Goal: Task Accomplishment & Management: Manage account settings

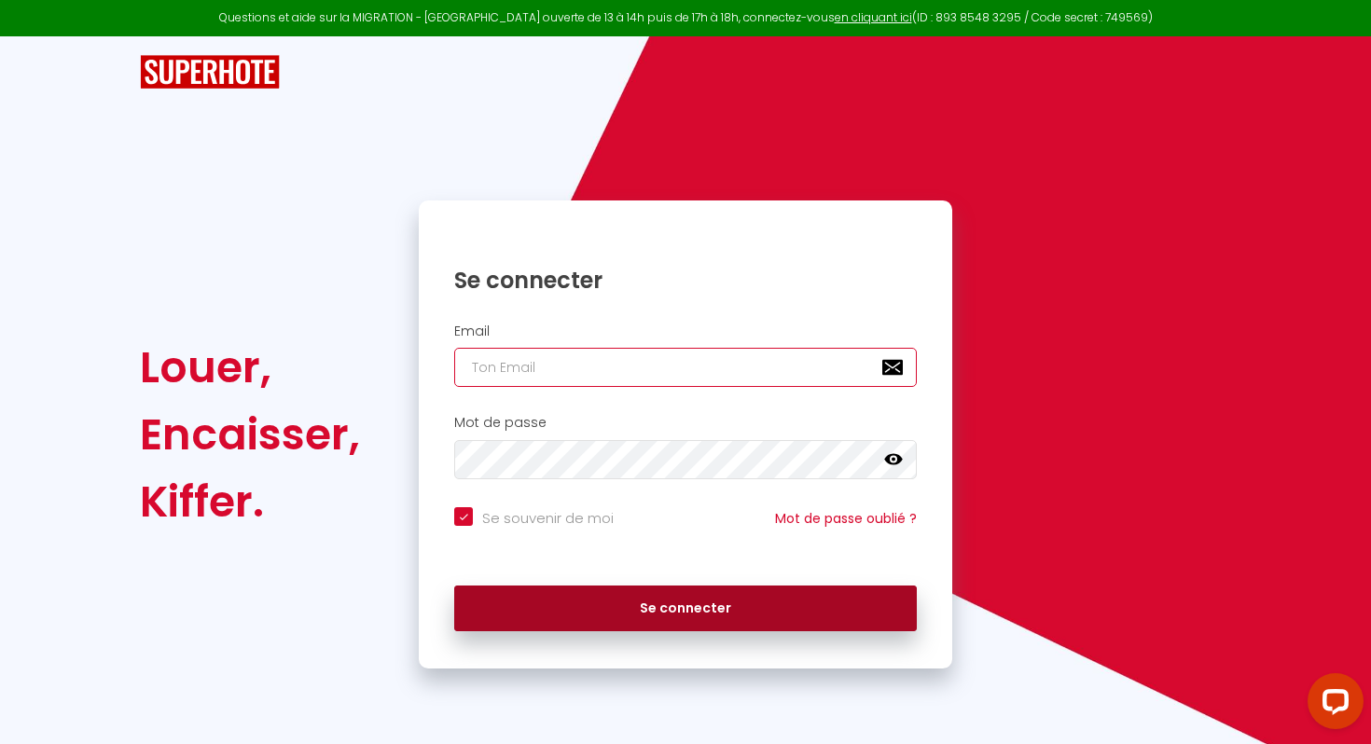
type input "[EMAIL_ADDRESS][DOMAIN_NAME]"
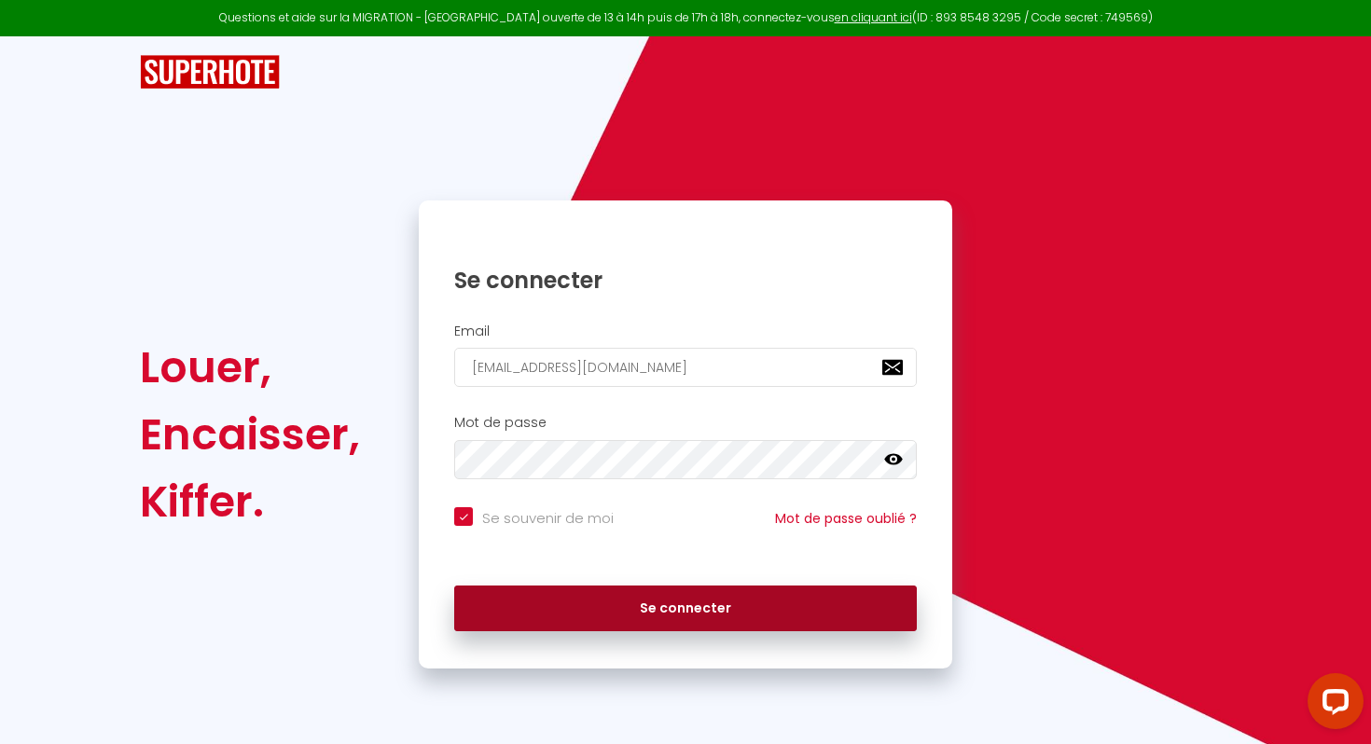
click at [681, 611] on button "Se connecter" at bounding box center [685, 609] width 463 height 47
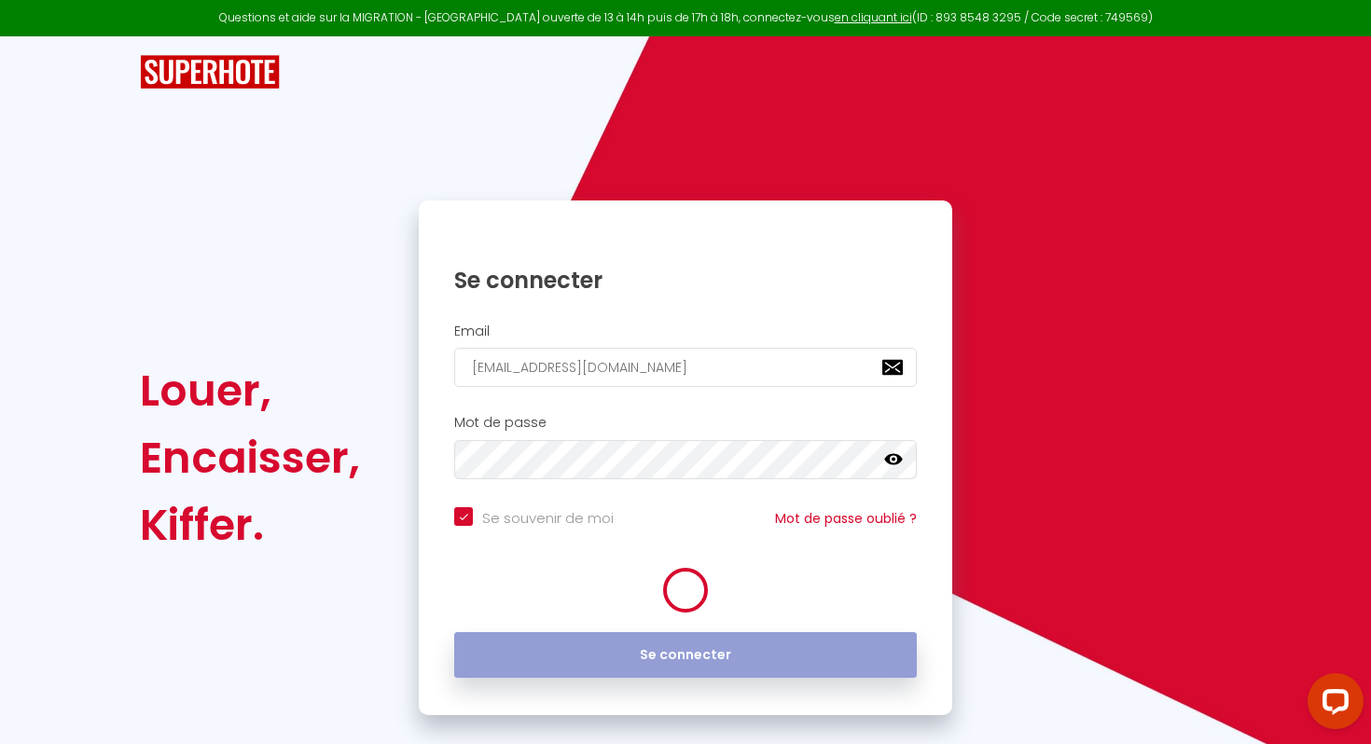
checkbox input "true"
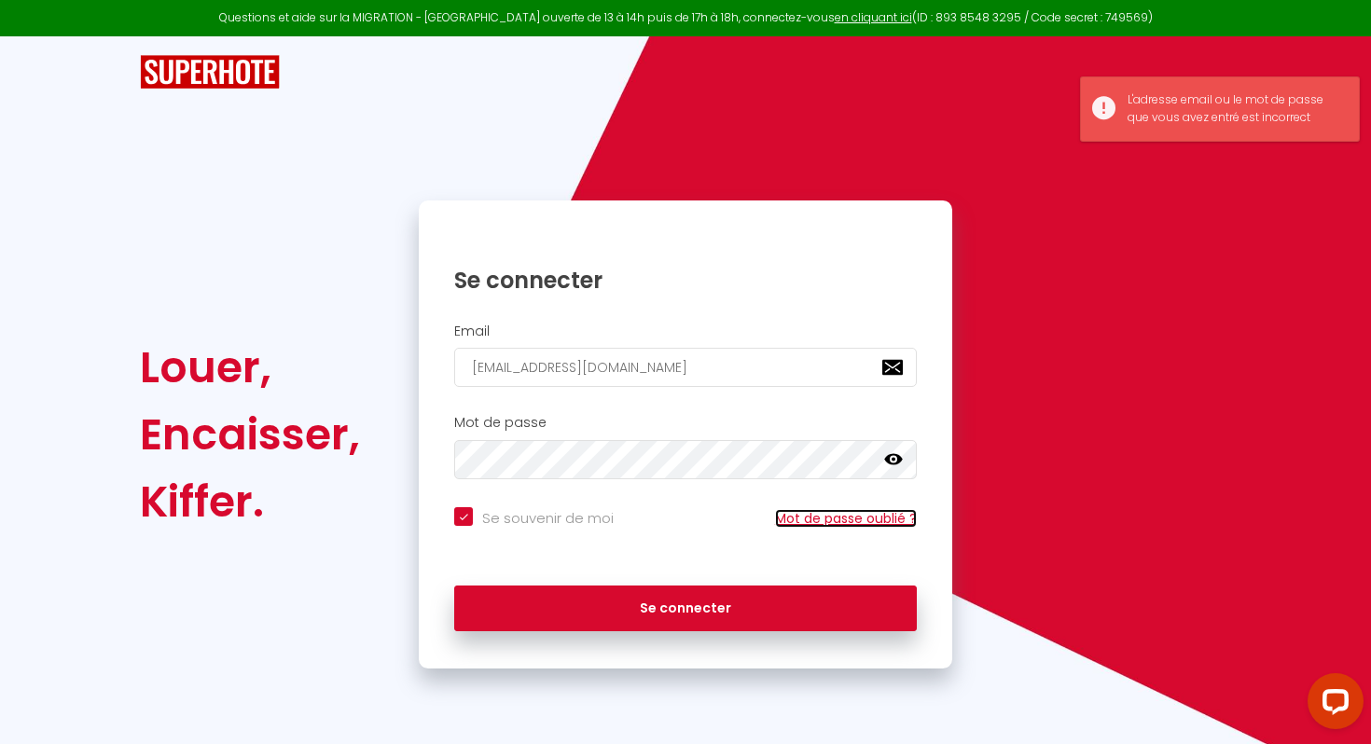
click at [819, 520] on link "Mot de passe oublié ?" at bounding box center [846, 518] width 142 height 19
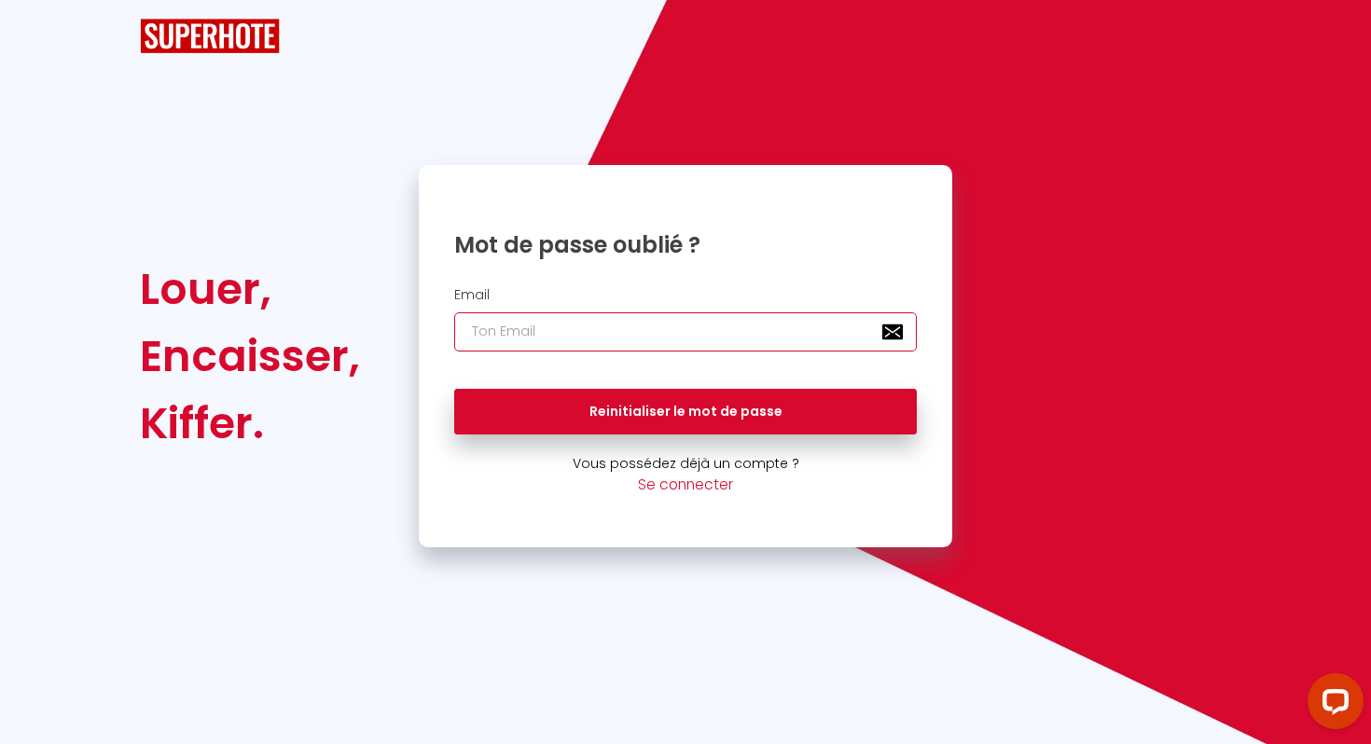
click at [639, 332] on input "email" at bounding box center [685, 332] width 463 height 39
type input "[EMAIL_ADDRESS][DOMAIN_NAME]"
click at [454, 389] on button "Reinitialiser le mot de passe" at bounding box center [685, 412] width 463 height 47
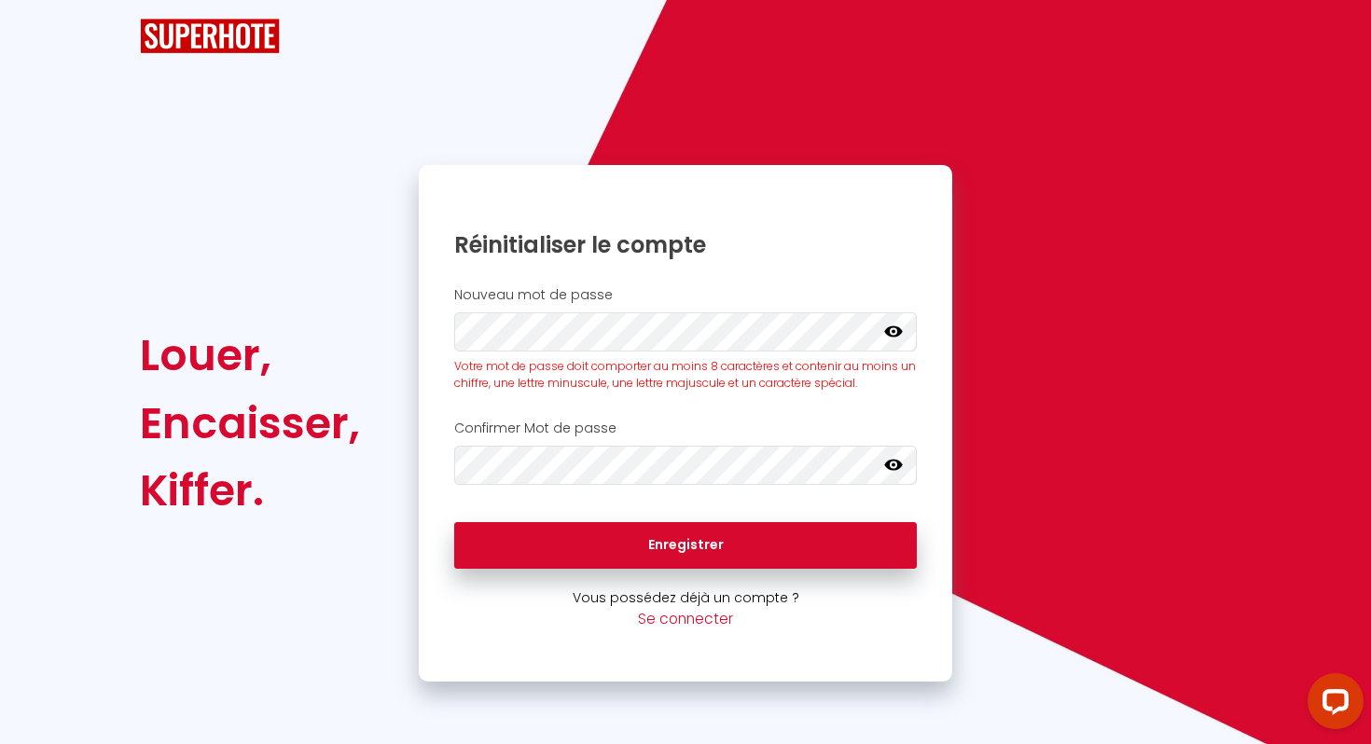
click at [895, 331] on icon at bounding box center [893, 331] width 19 height 19
click at [899, 336] on icon at bounding box center [893, 331] width 19 height 19
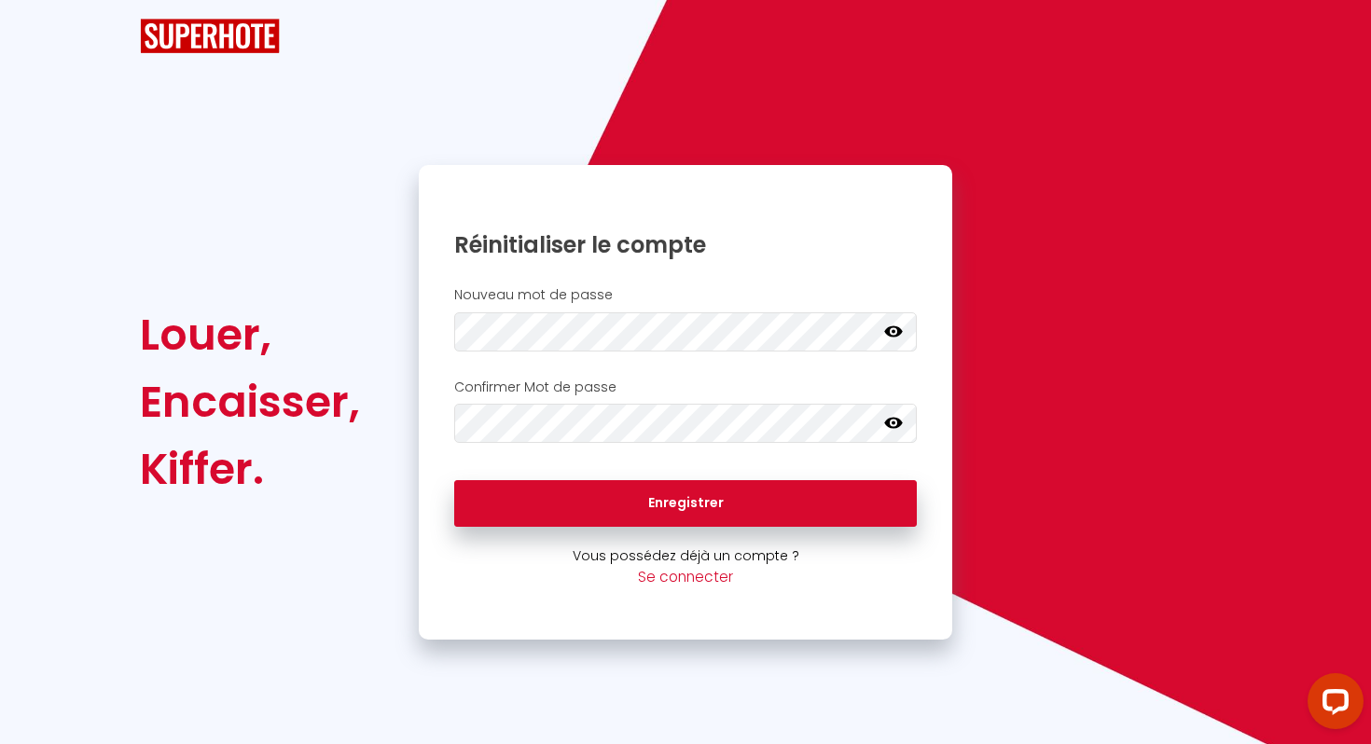
click at [888, 424] on icon at bounding box center [893, 423] width 19 height 11
click at [888, 424] on icon at bounding box center [893, 423] width 19 height 15
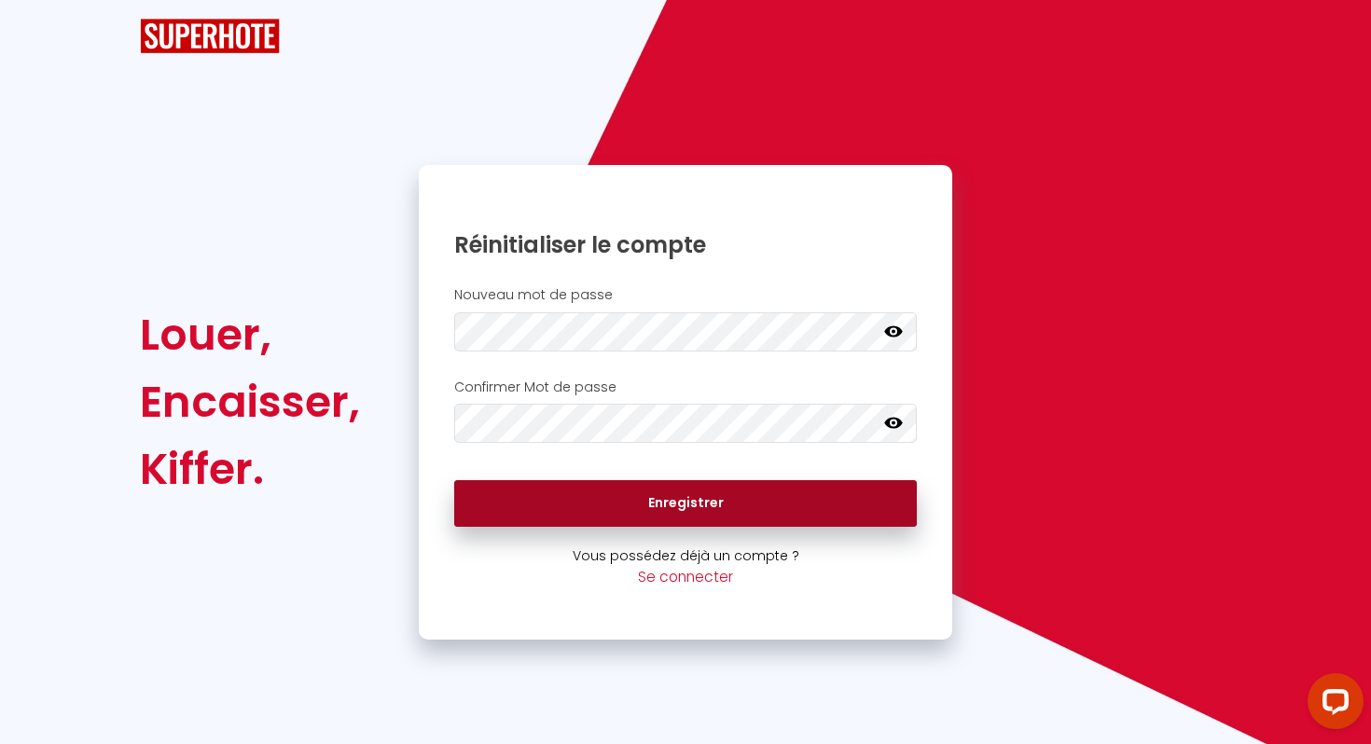
click at [810, 497] on button "Enregistrer" at bounding box center [685, 503] width 463 height 47
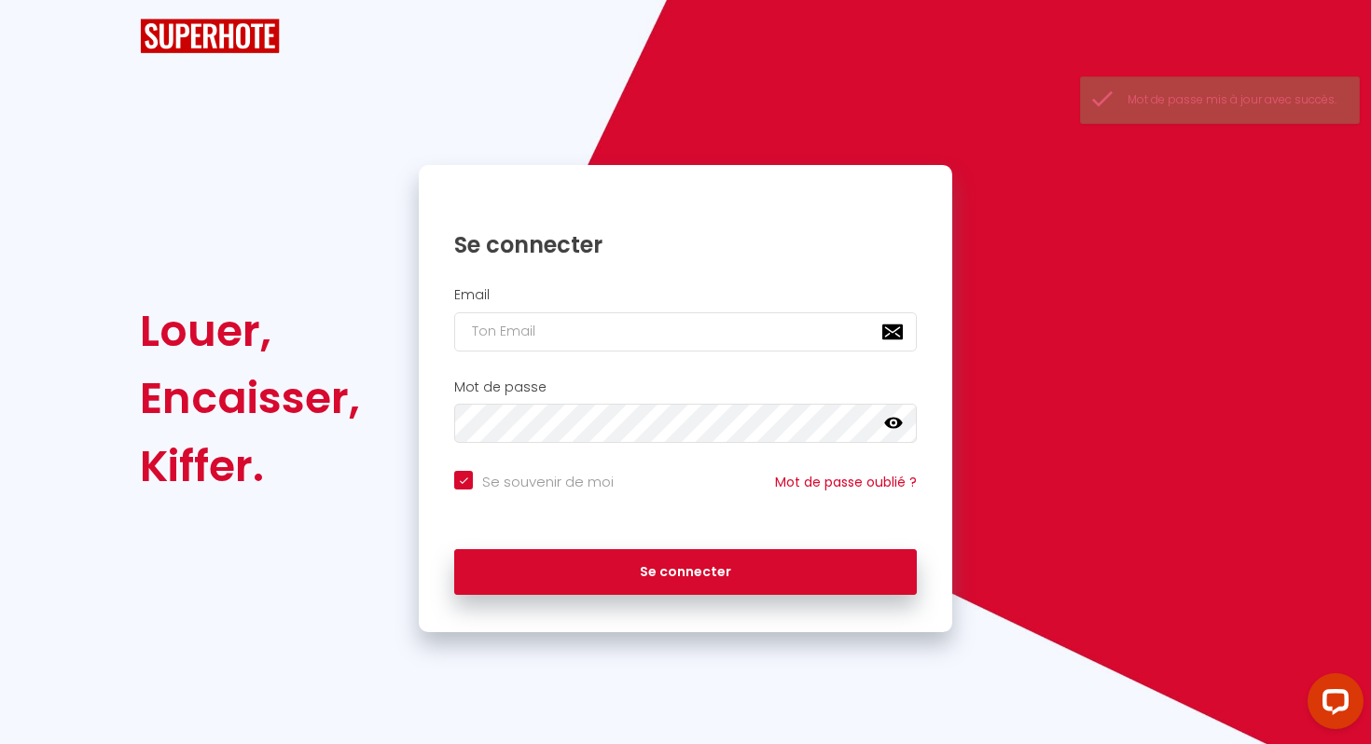
checkbox input "true"
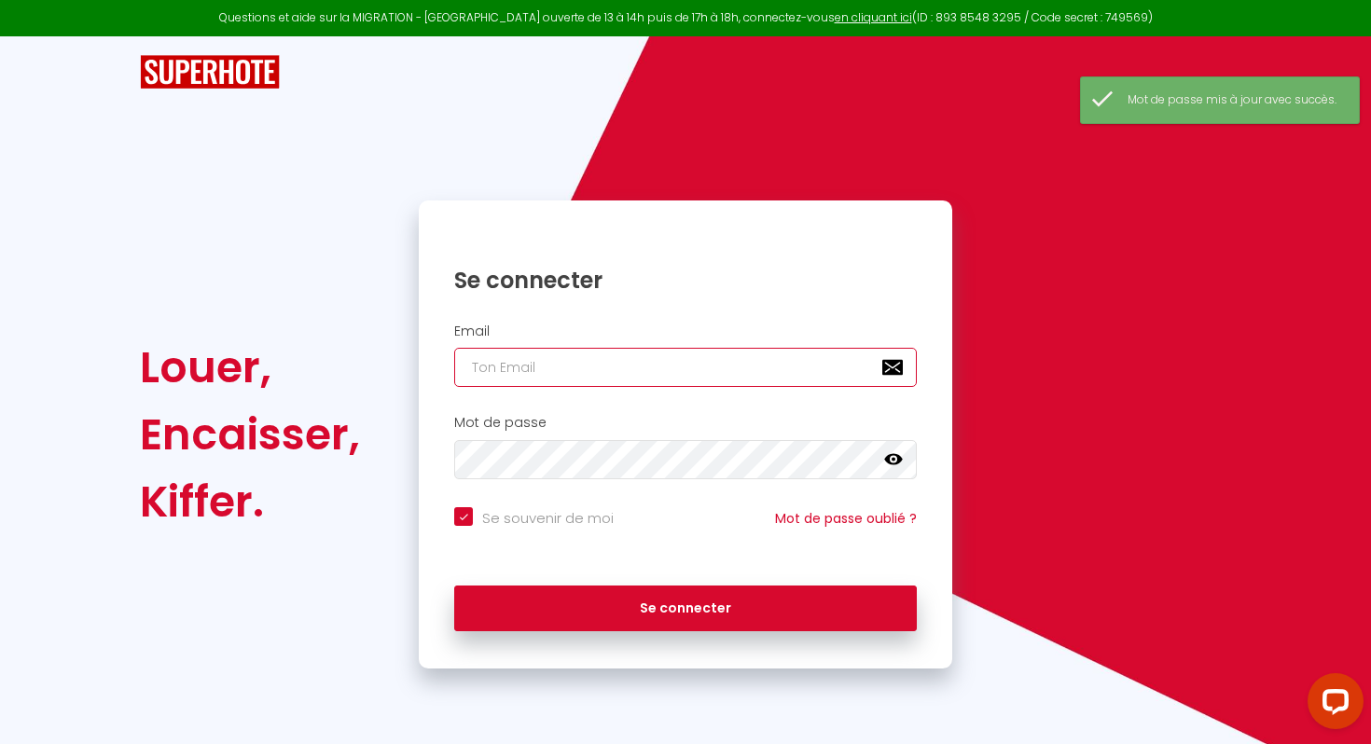
type input "[EMAIL_ADDRESS][DOMAIN_NAME]"
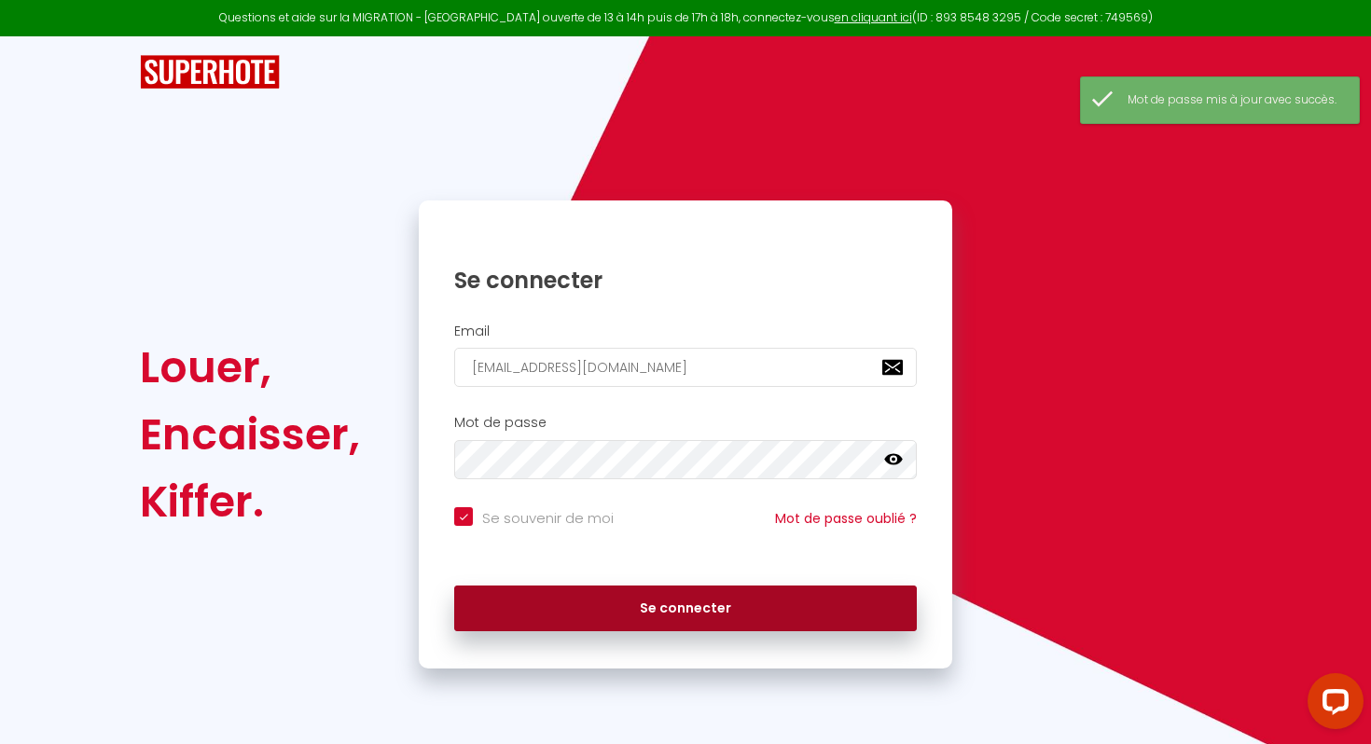
click at [688, 605] on button "Se connecter" at bounding box center [685, 609] width 463 height 47
checkbox input "true"
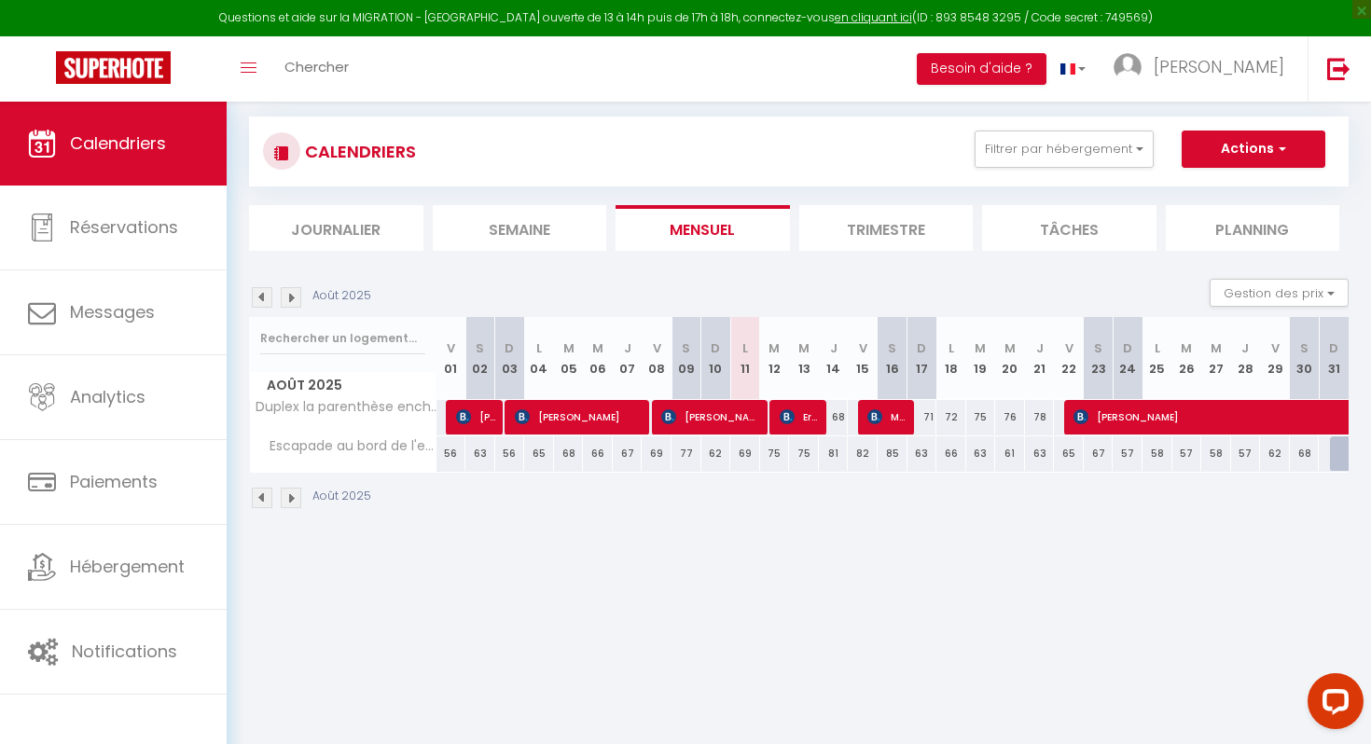
scroll to position [24, 0]
click at [809, 426] on span "Erkan Sozucok" at bounding box center [800, 417] width 40 height 35
select select "OK"
select select "KO"
select select "0"
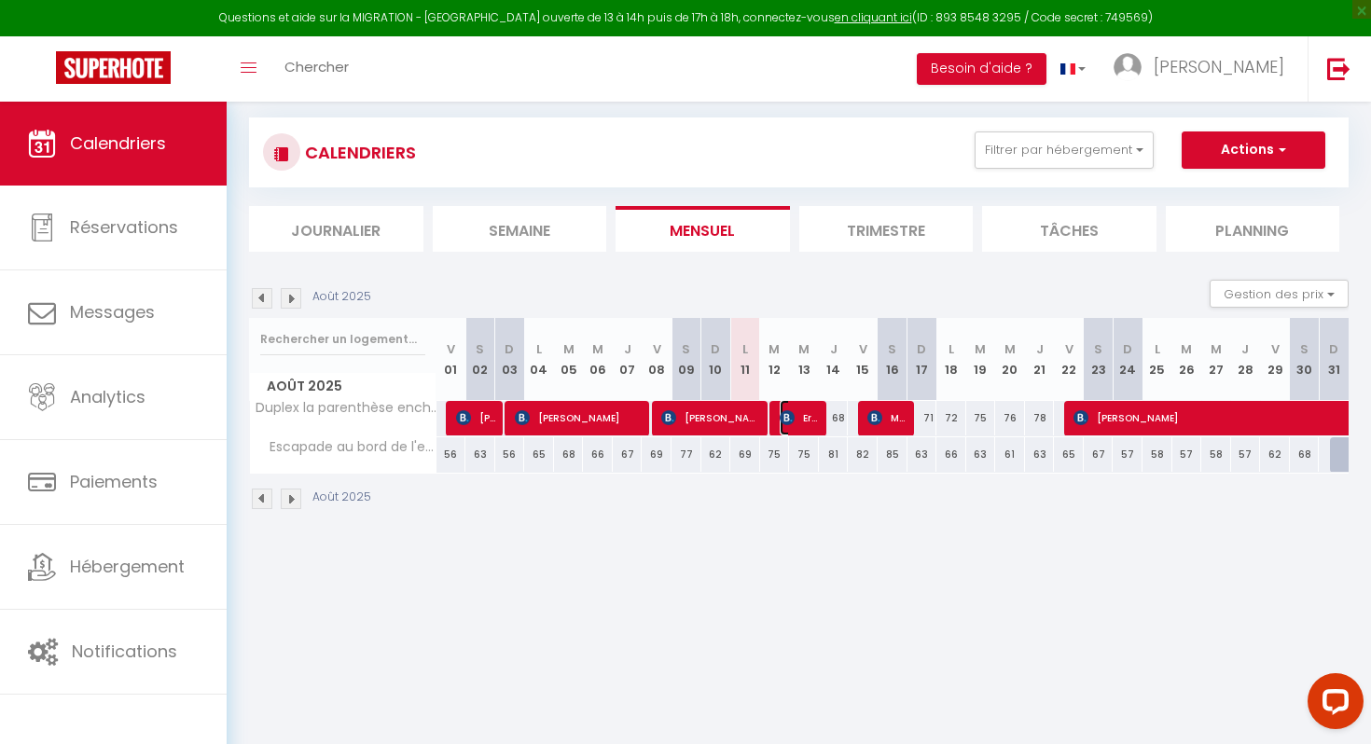
select select "0"
select select "1"
select select
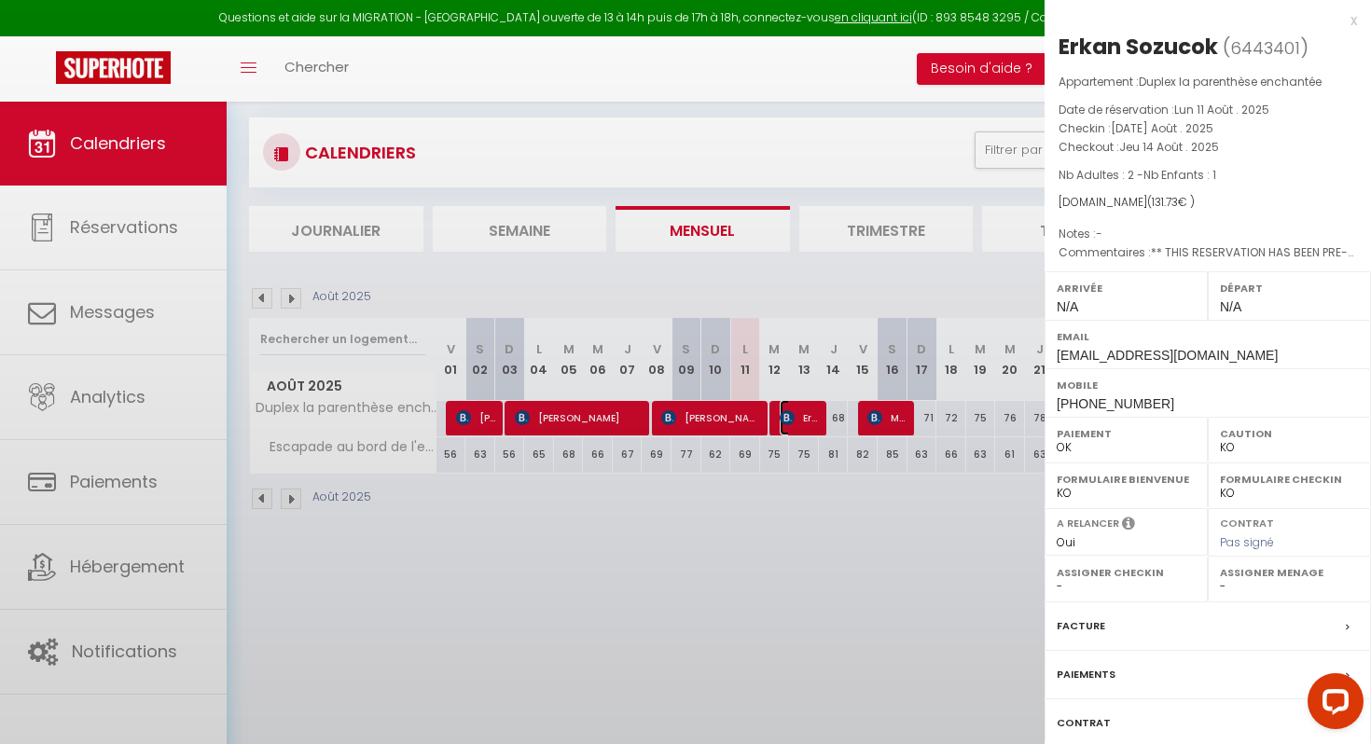
select select "34206"
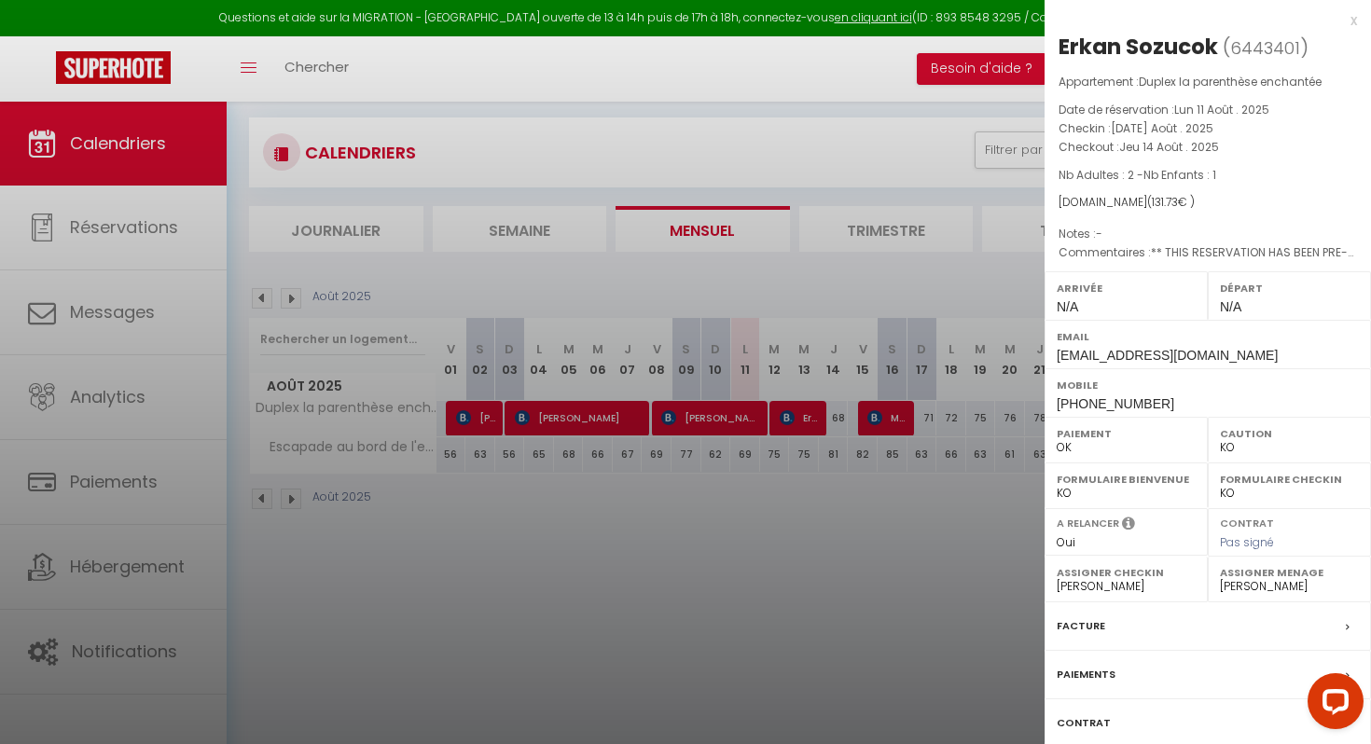
click at [1354, 18] on div "x" at bounding box center [1201, 20] width 313 height 22
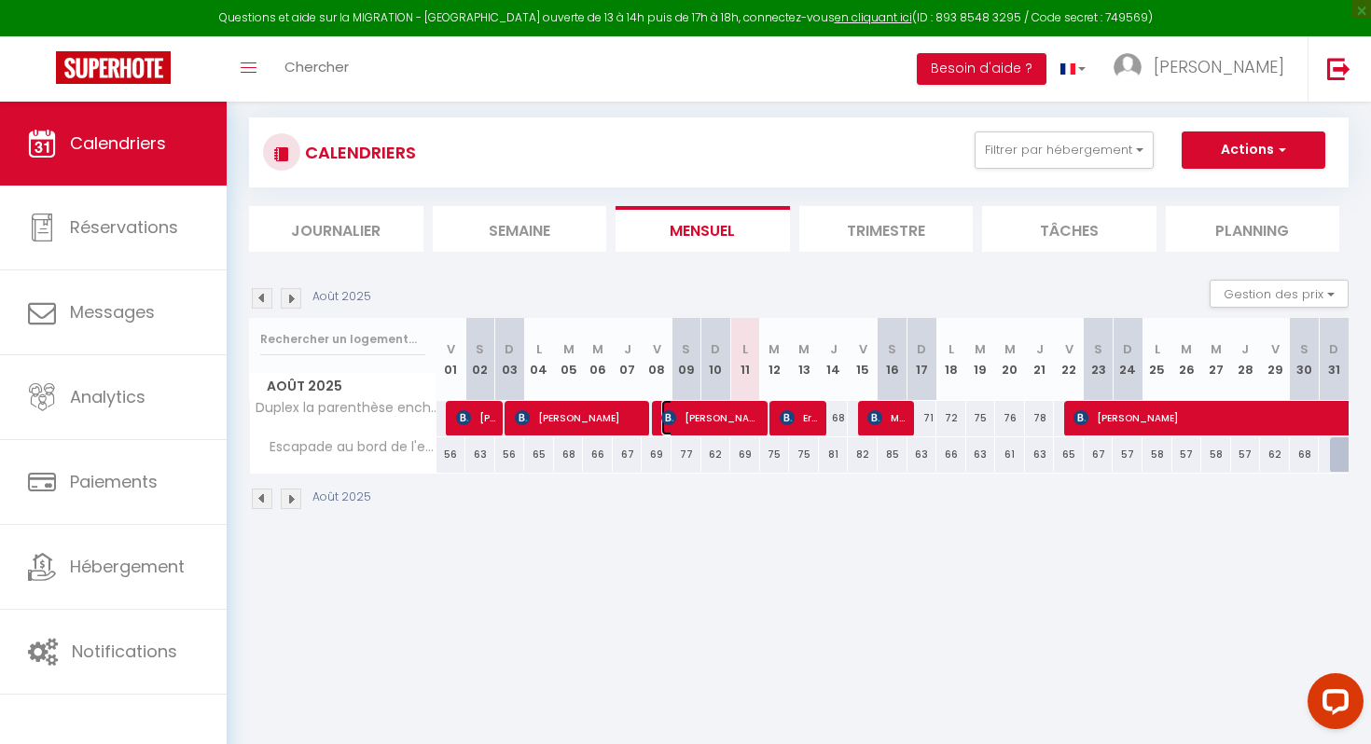
click at [737, 413] on span "Gina Mackie" at bounding box center [711, 417] width 100 height 35
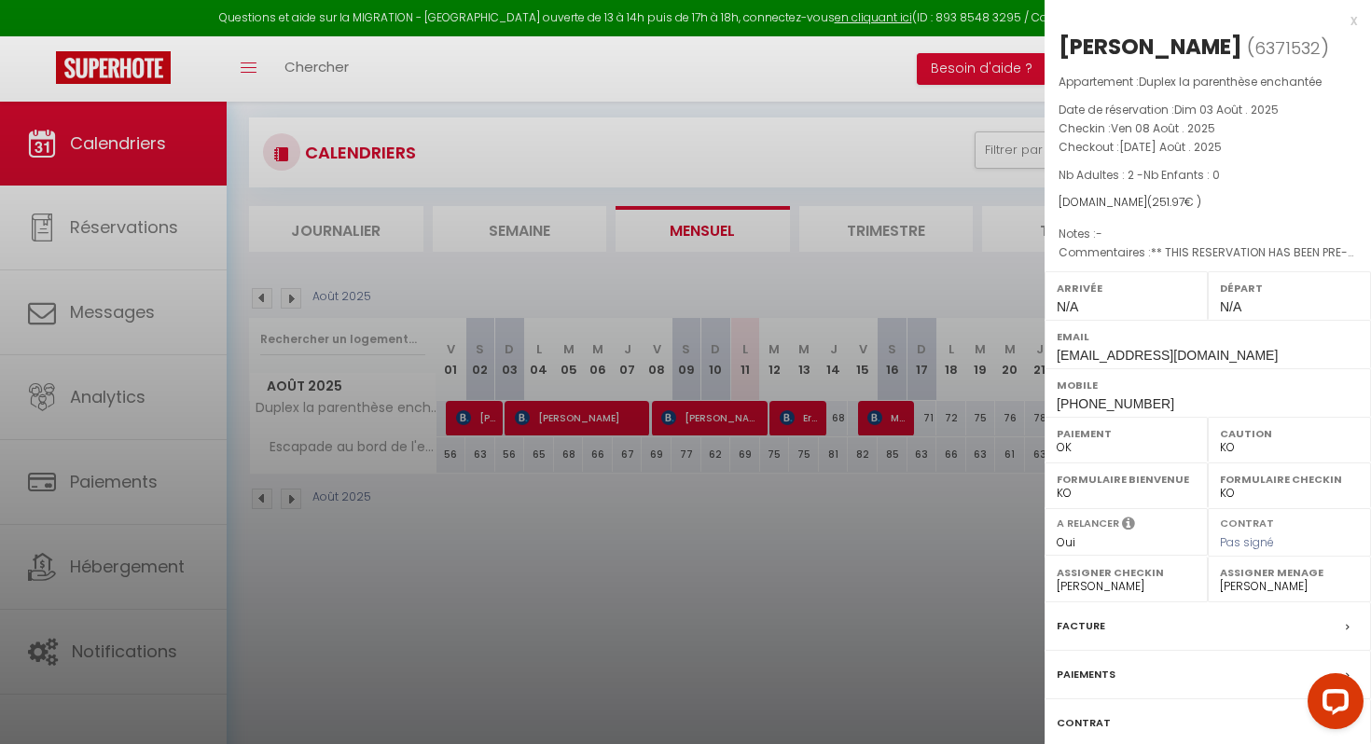
click at [1354, 19] on div "x" at bounding box center [1201, 20] width 313 height 22
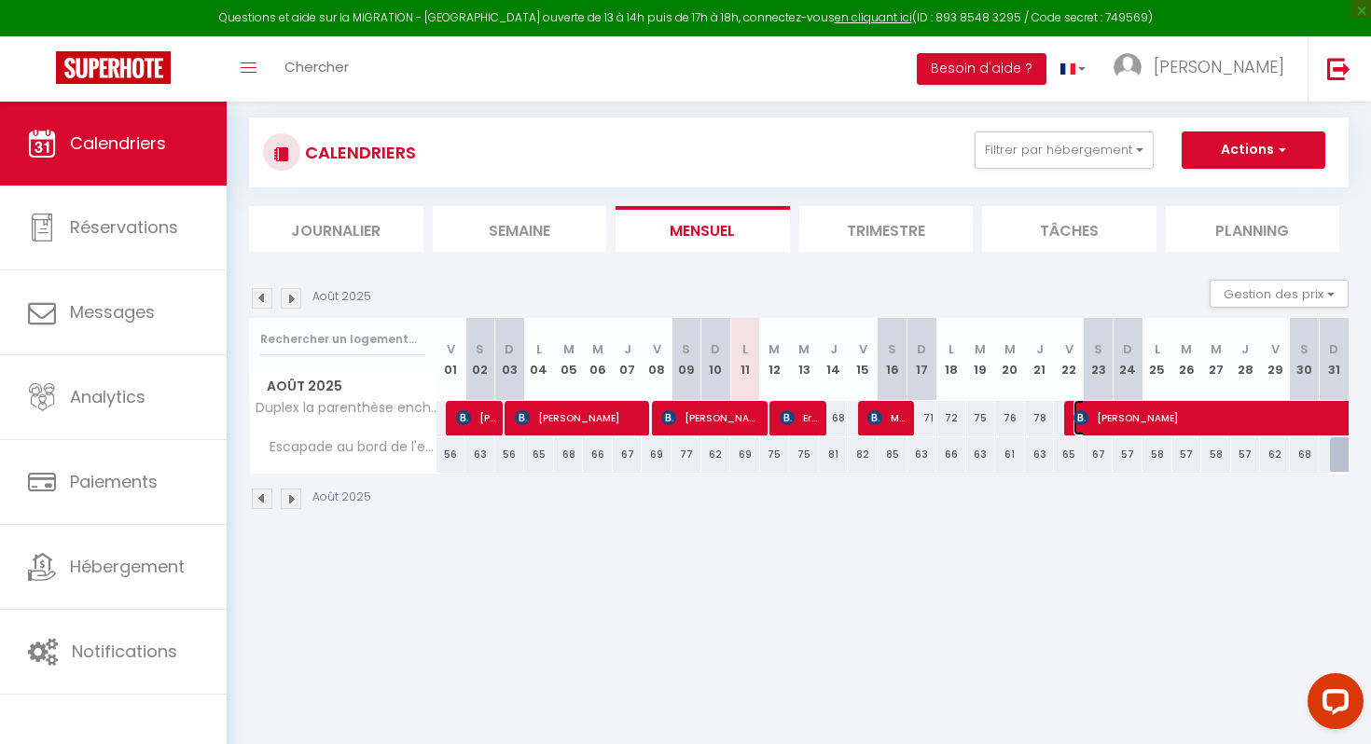
click at [1170, 415] on span "hiba ben-thami" at bounding box center [1310, 417] width 472 height 35
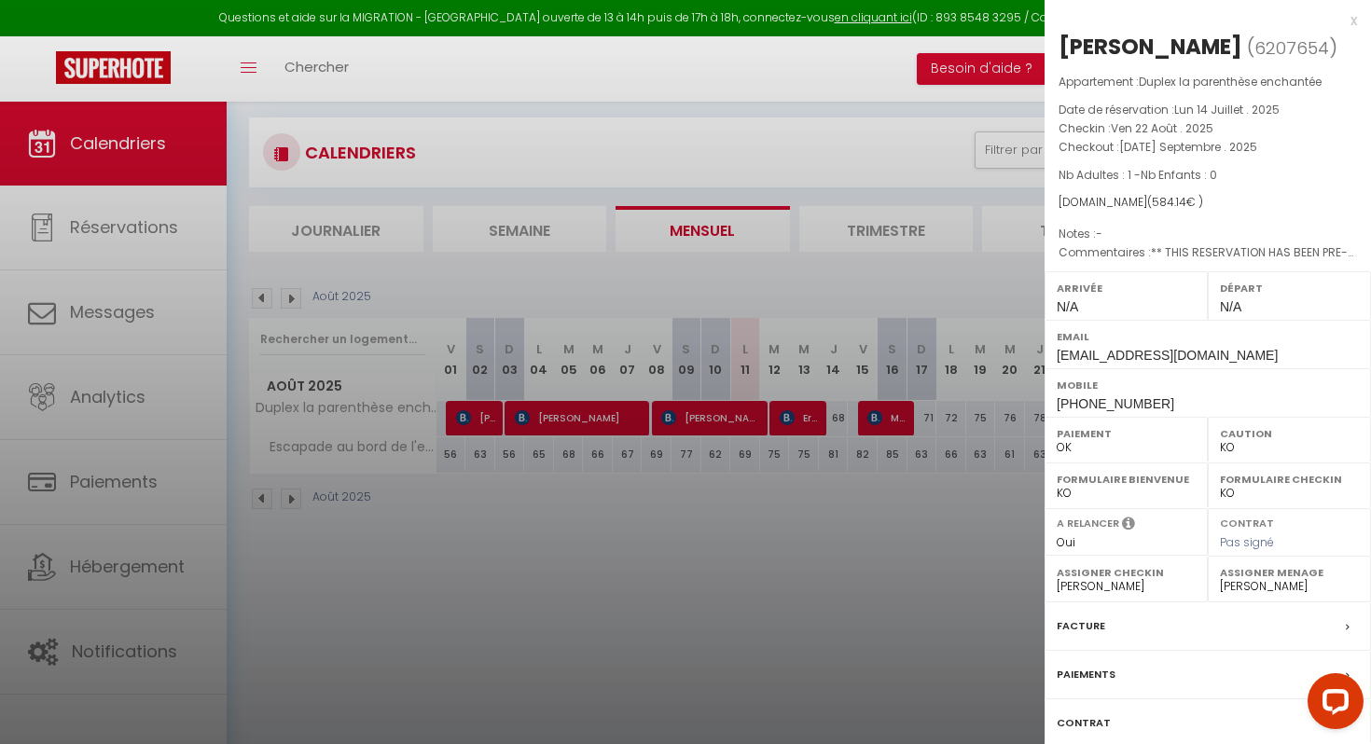
click at [1355, 21] on div "x" at bounding box center [1201, 20] width 313 height 22
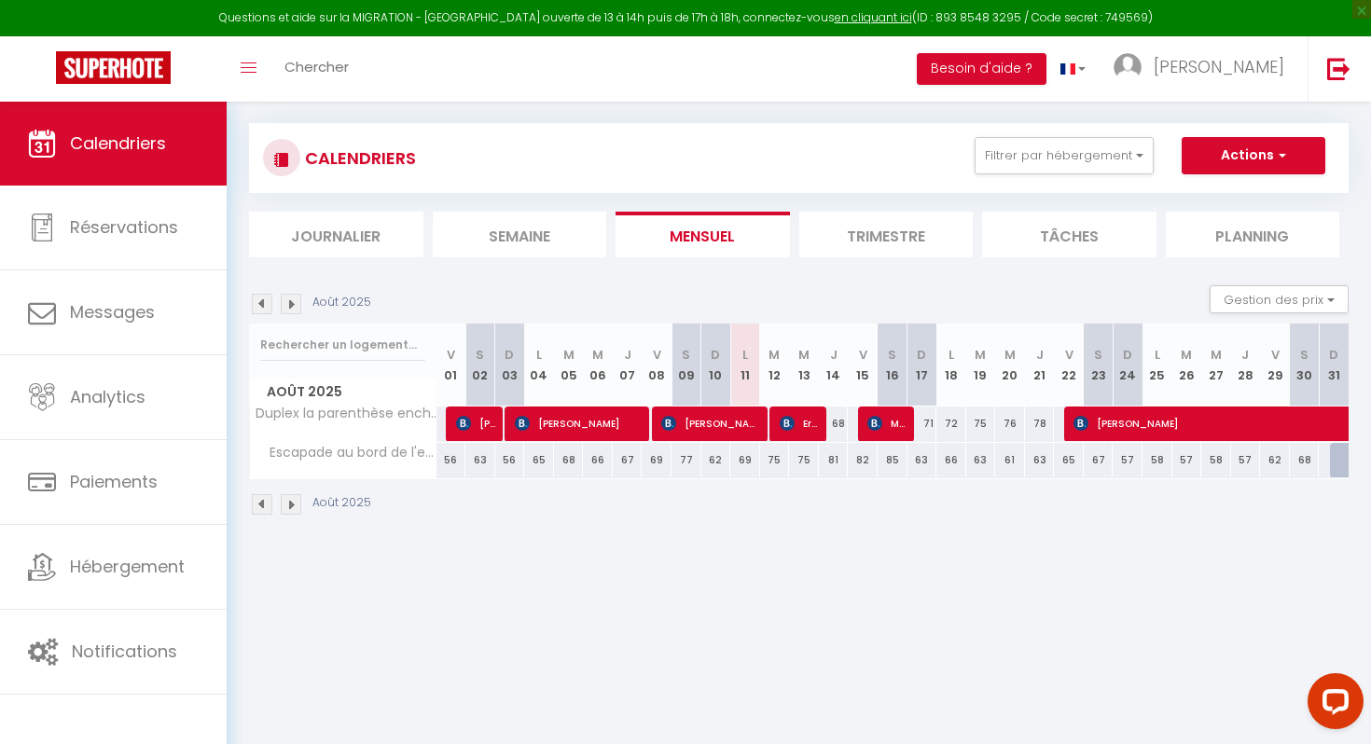
scroll to position [0, 0]
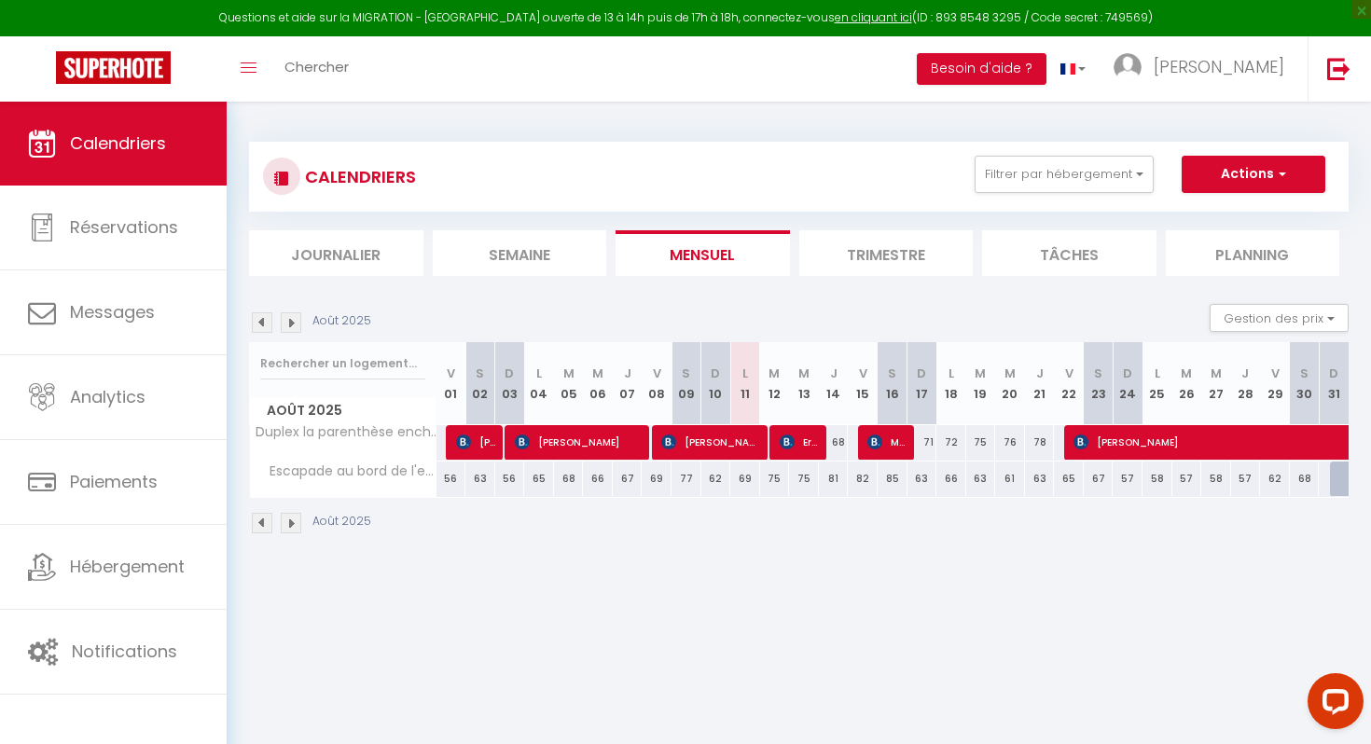
click at [559, 264] on li "Semaine" at bounding box center [520, 253] width 174 height 46
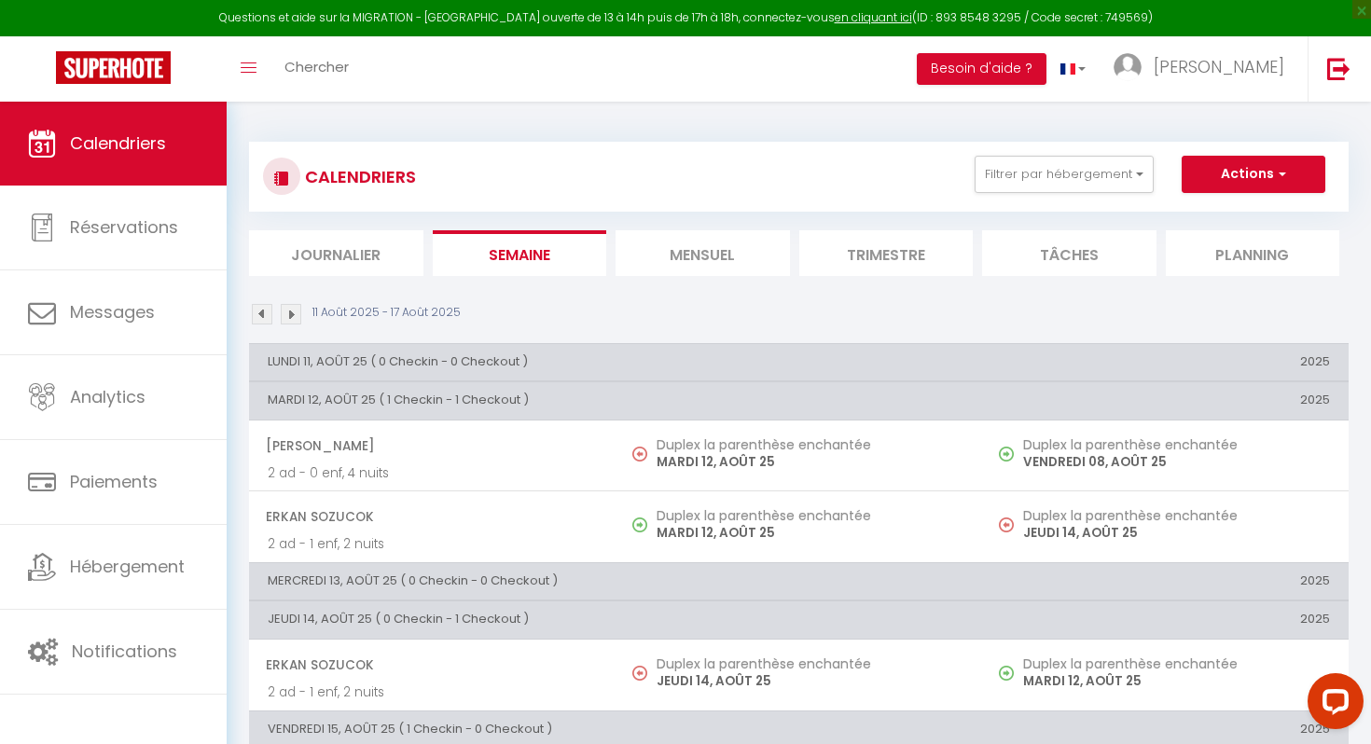
click at [684, 256] on li "Mensuel" at bounding box center [703, 253] width 174 height 46
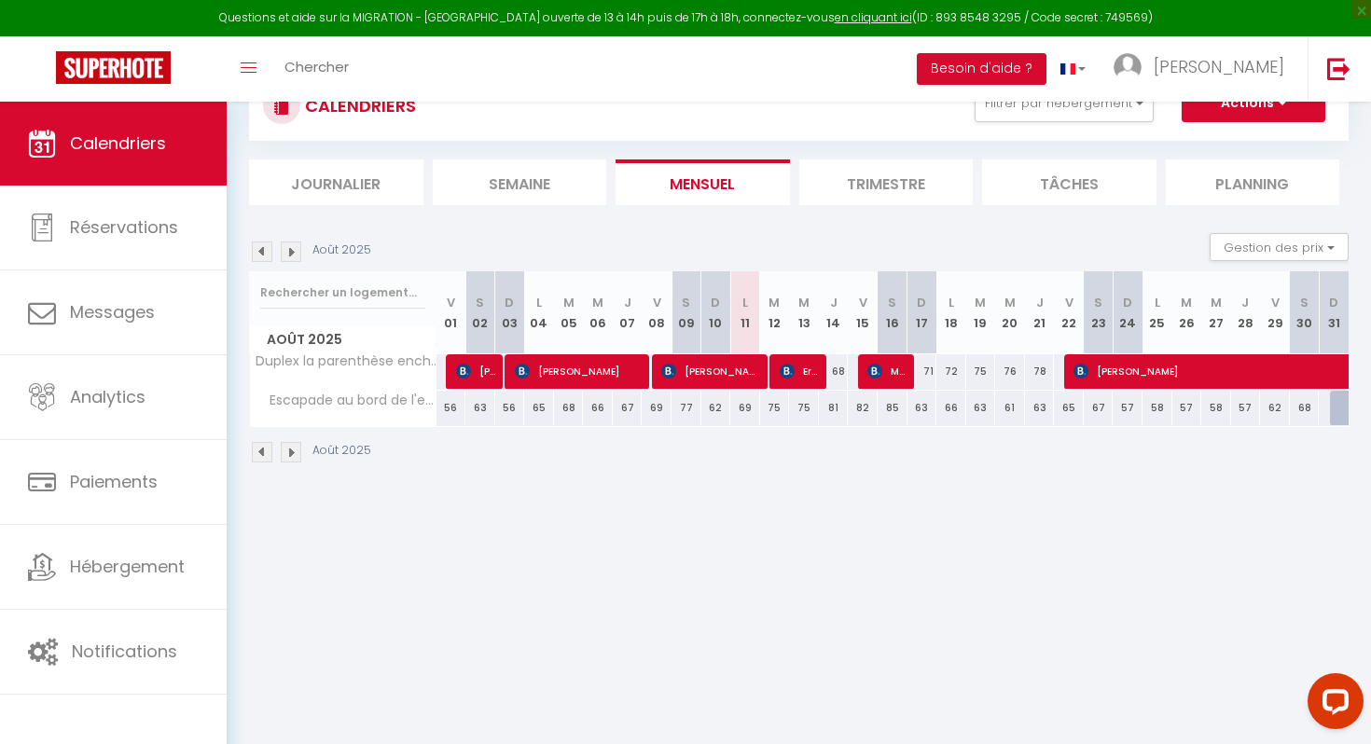
scroll to position [102, 0]
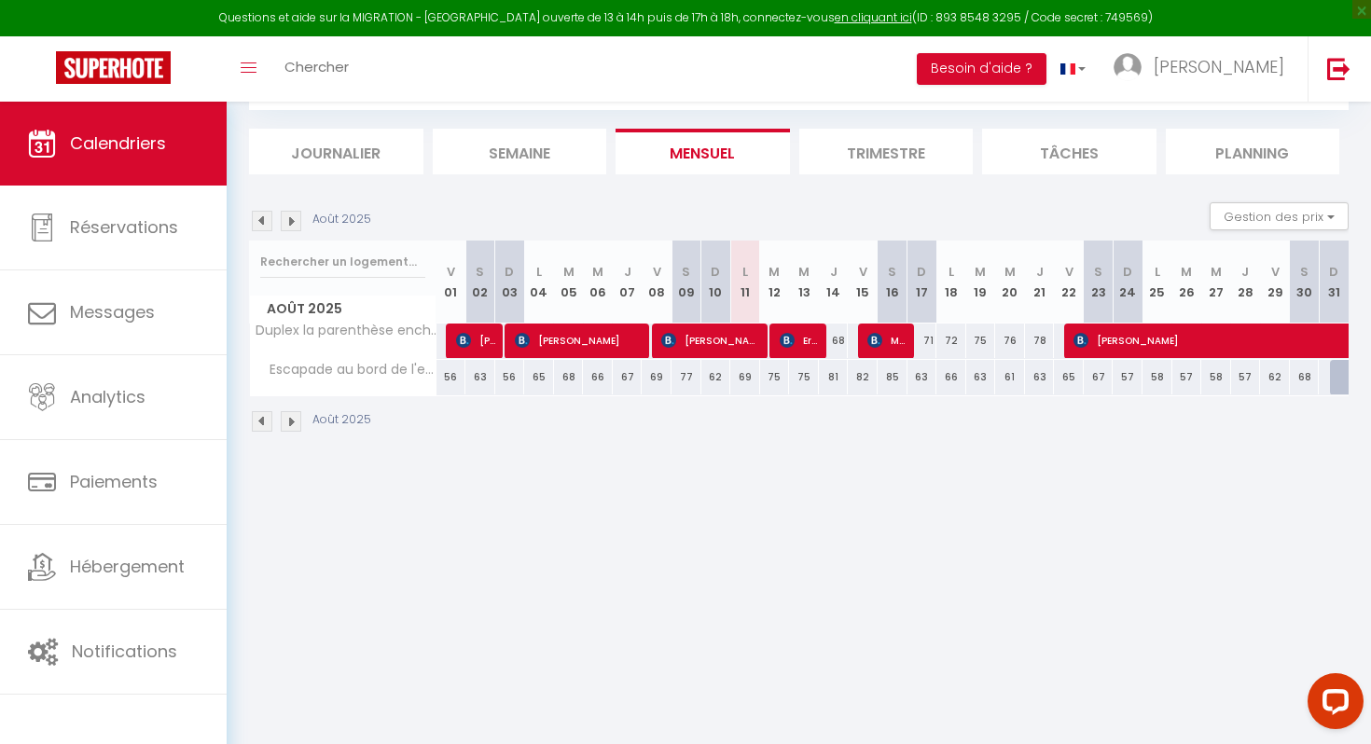
click at [407, 377] on span "Escapade au bord de l'eau" at bounding box center [346, 370] width 187 height 21
click at [532, 379] on div "65" at bounding box center [539, 377] width 30 height 35
type input "65"
type input "Lun 04 Août 2025"
type input "Mar 05 Août 2025"
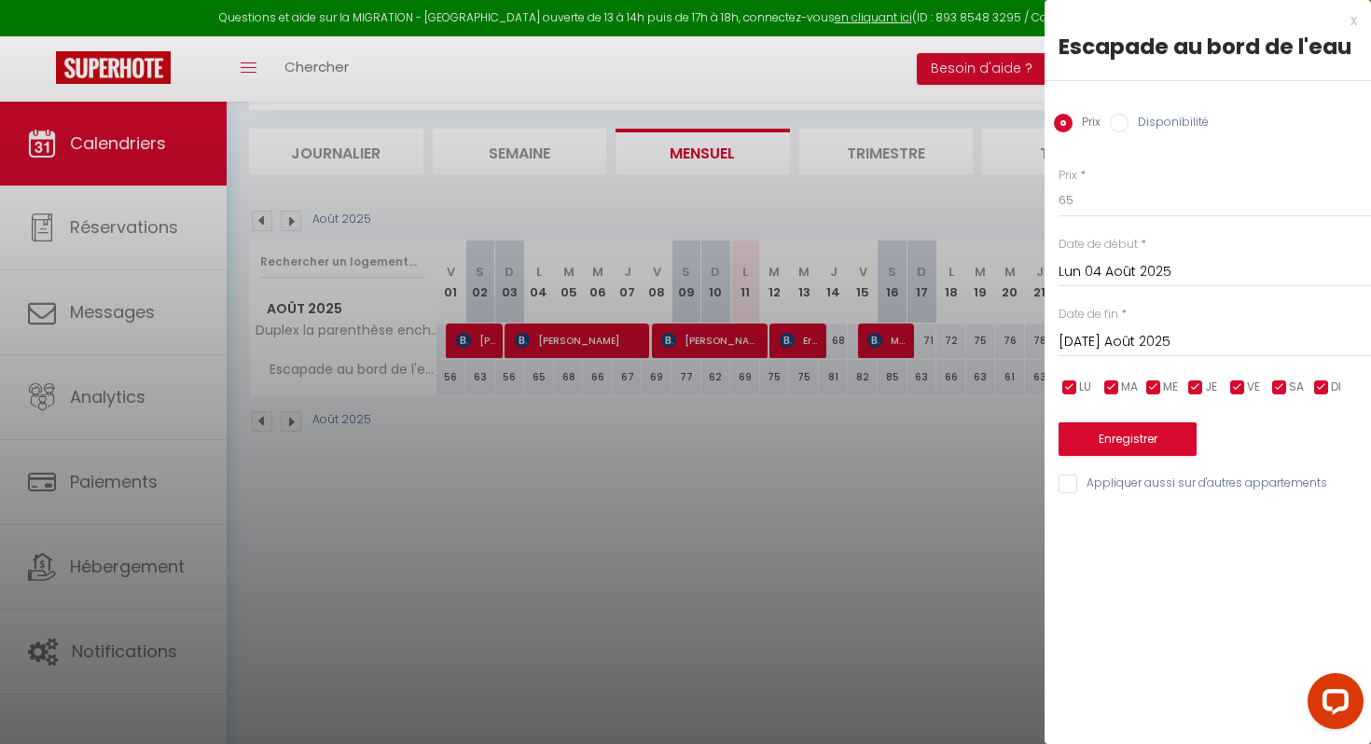
click at [1355, 23] on div "x" at bounding box center [1201, 20] width 313 height 22
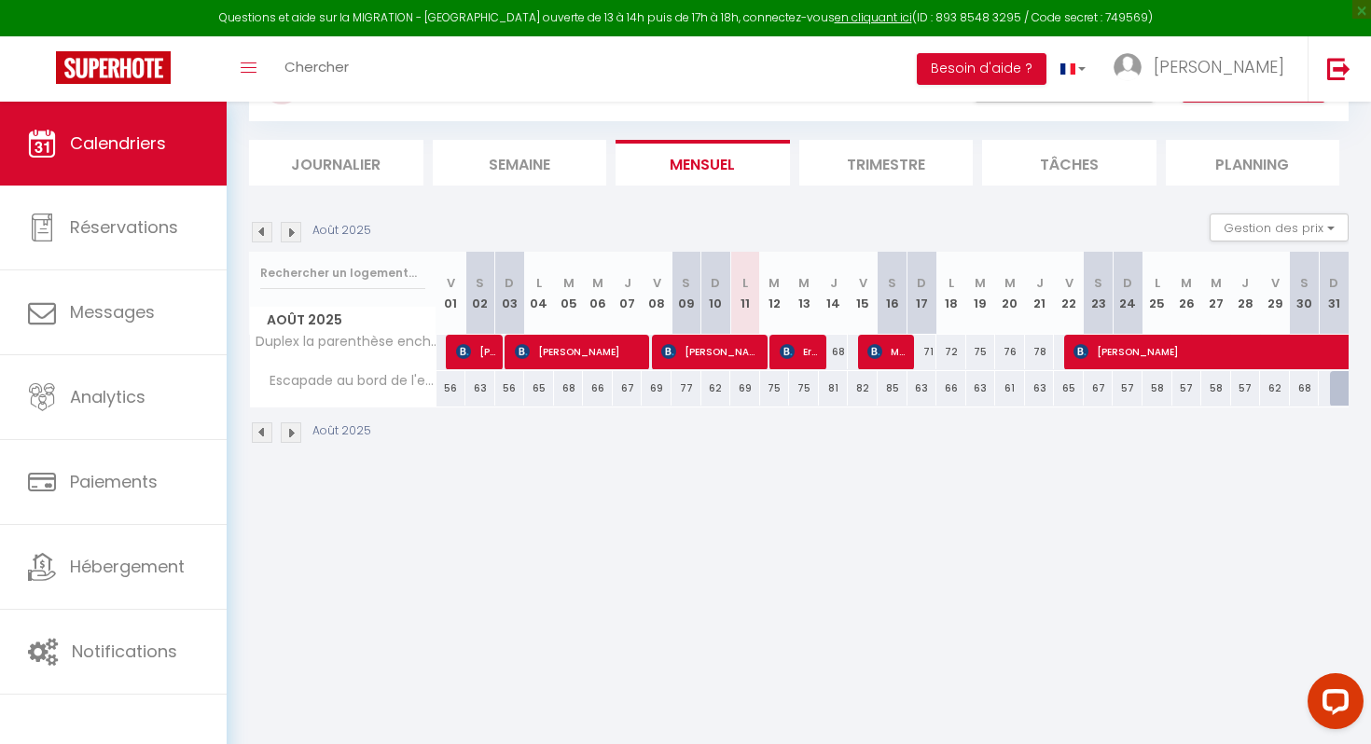
scroll to position [86, 0]
